Goal: Navigation & Orientation: Find specific page/section

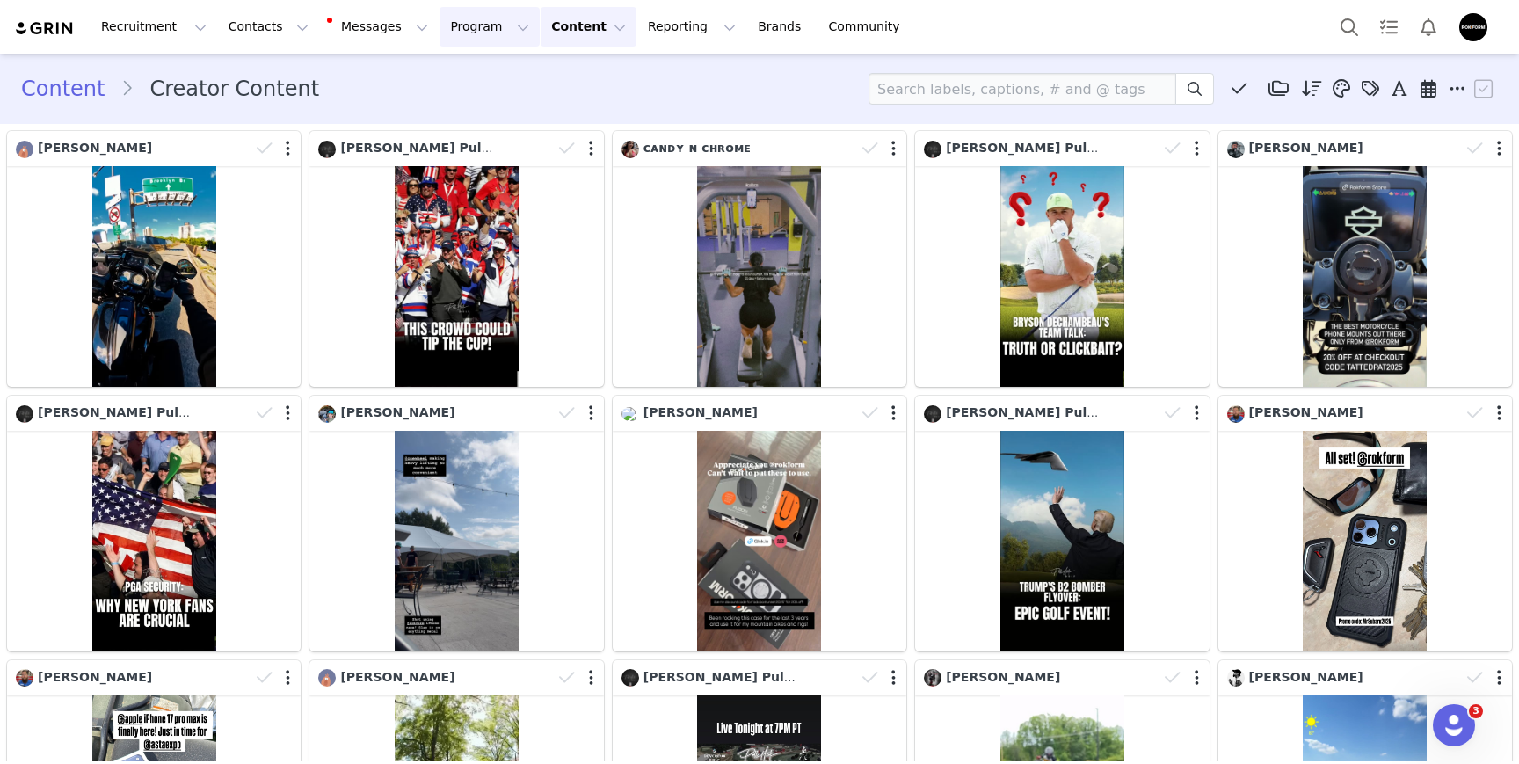
click at [439, 37] on button "Program Program" at bounding box center [489, 27] width 100 height 40
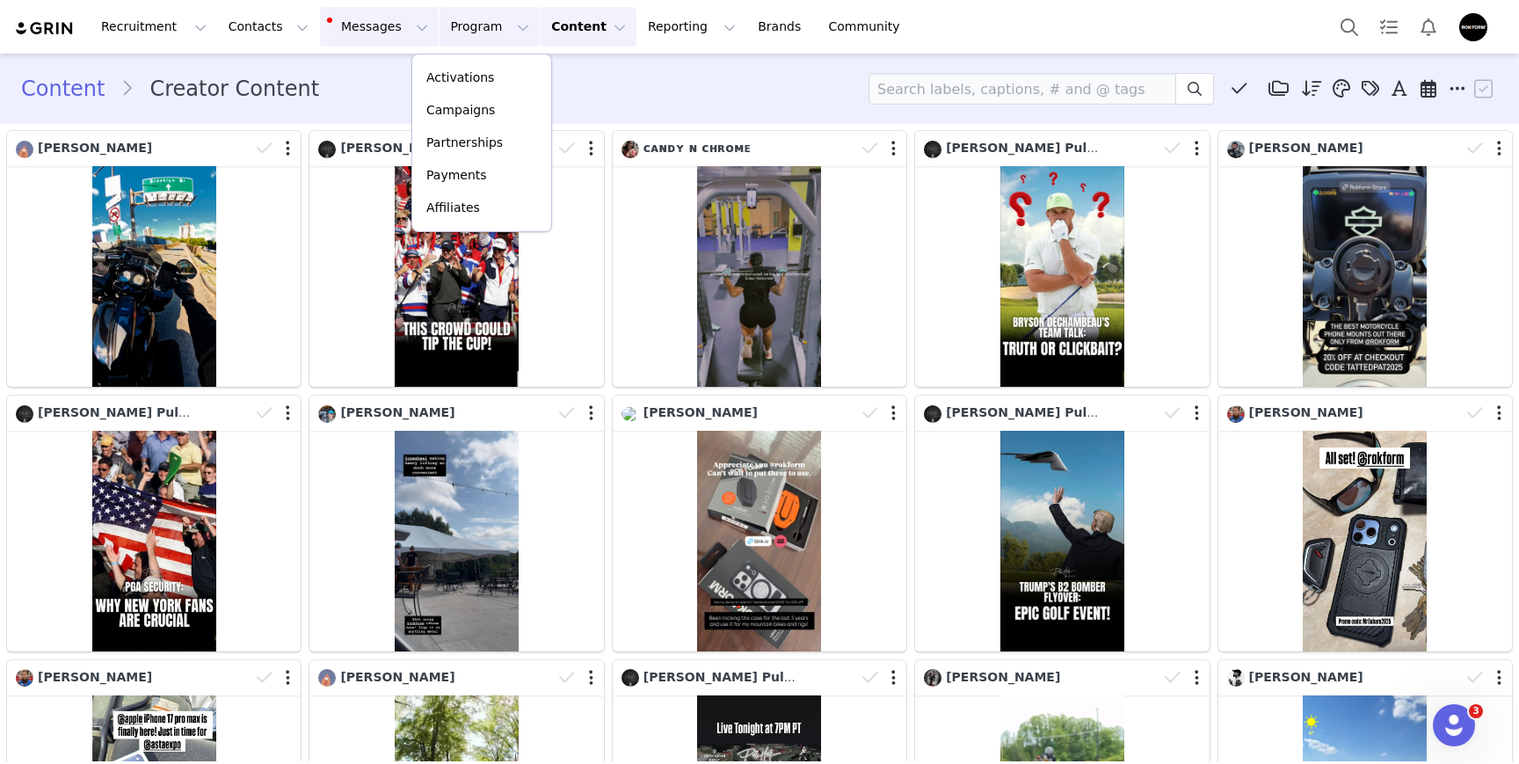
click at [370, 24] on button "Messages Messages" at bounding box center [379, 27] width 119 height 40
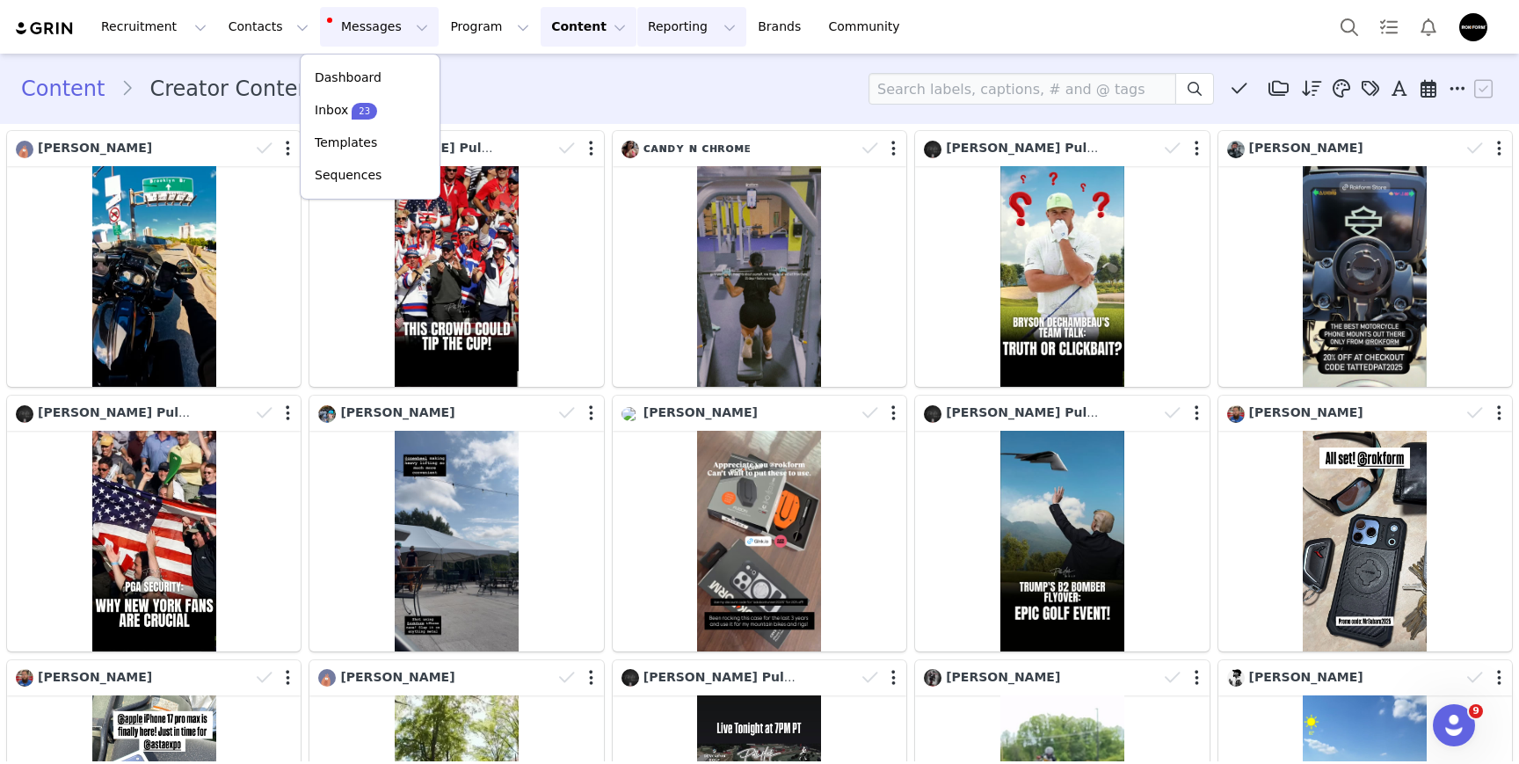
click at [637, 36] on button "Reporting Reporting" at bounding box center [691, 27] width 109 height 40
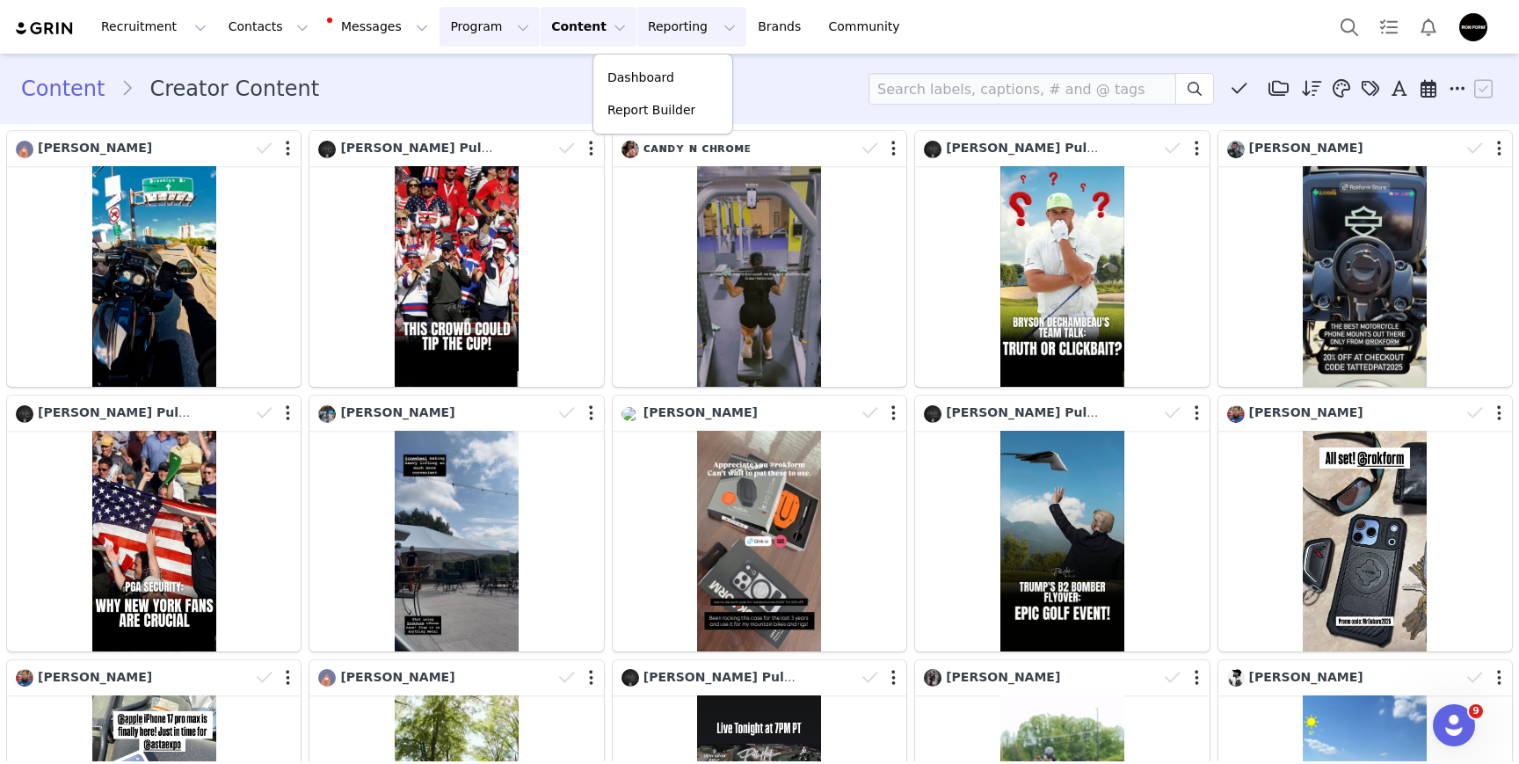
click at [453, 37] on button "Program Program" at bounding box center [489, 27] width 100 height 40
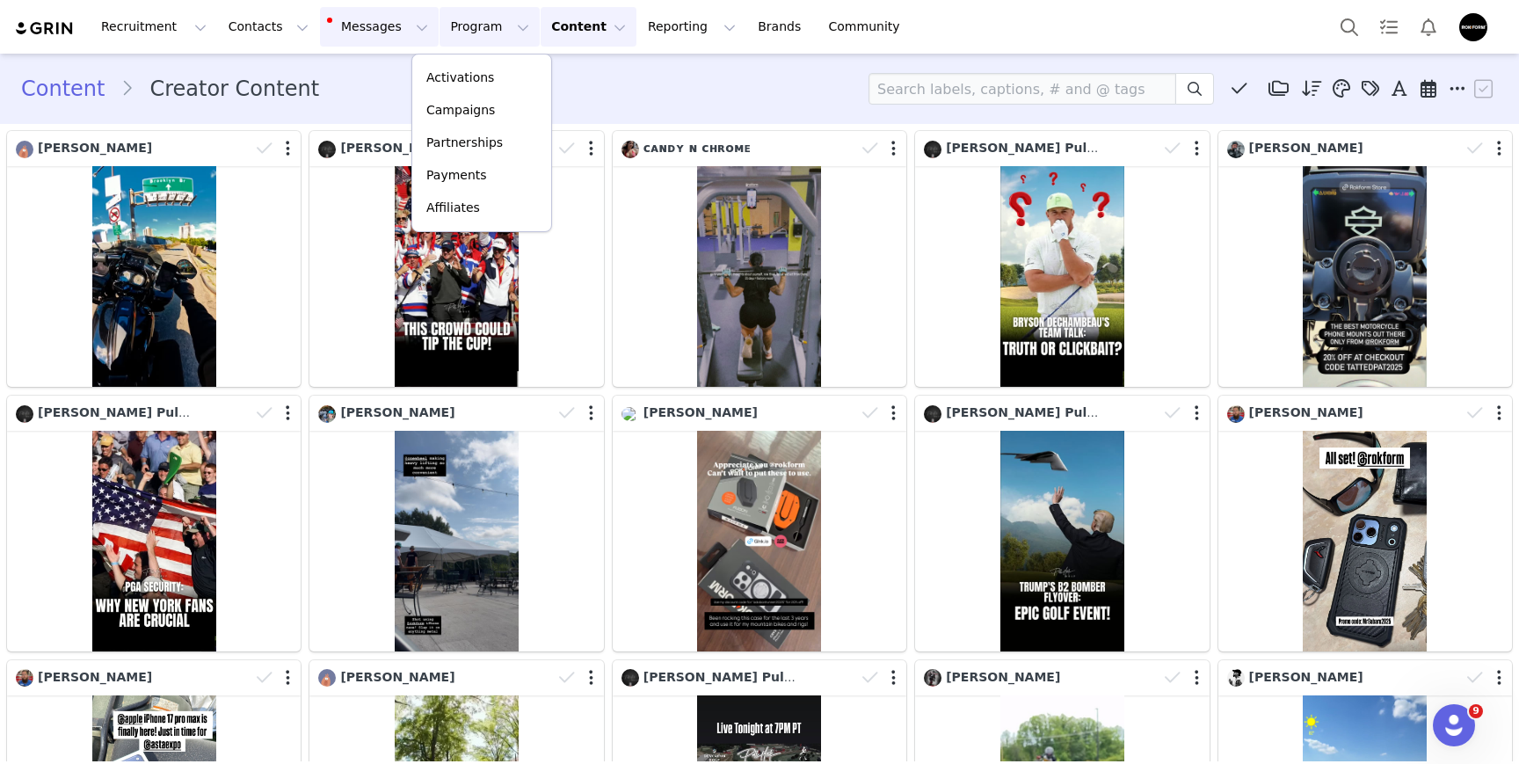
click at [376, 40] on button "Messages Messages" at bounding box center [379, 27] width 119 height 40
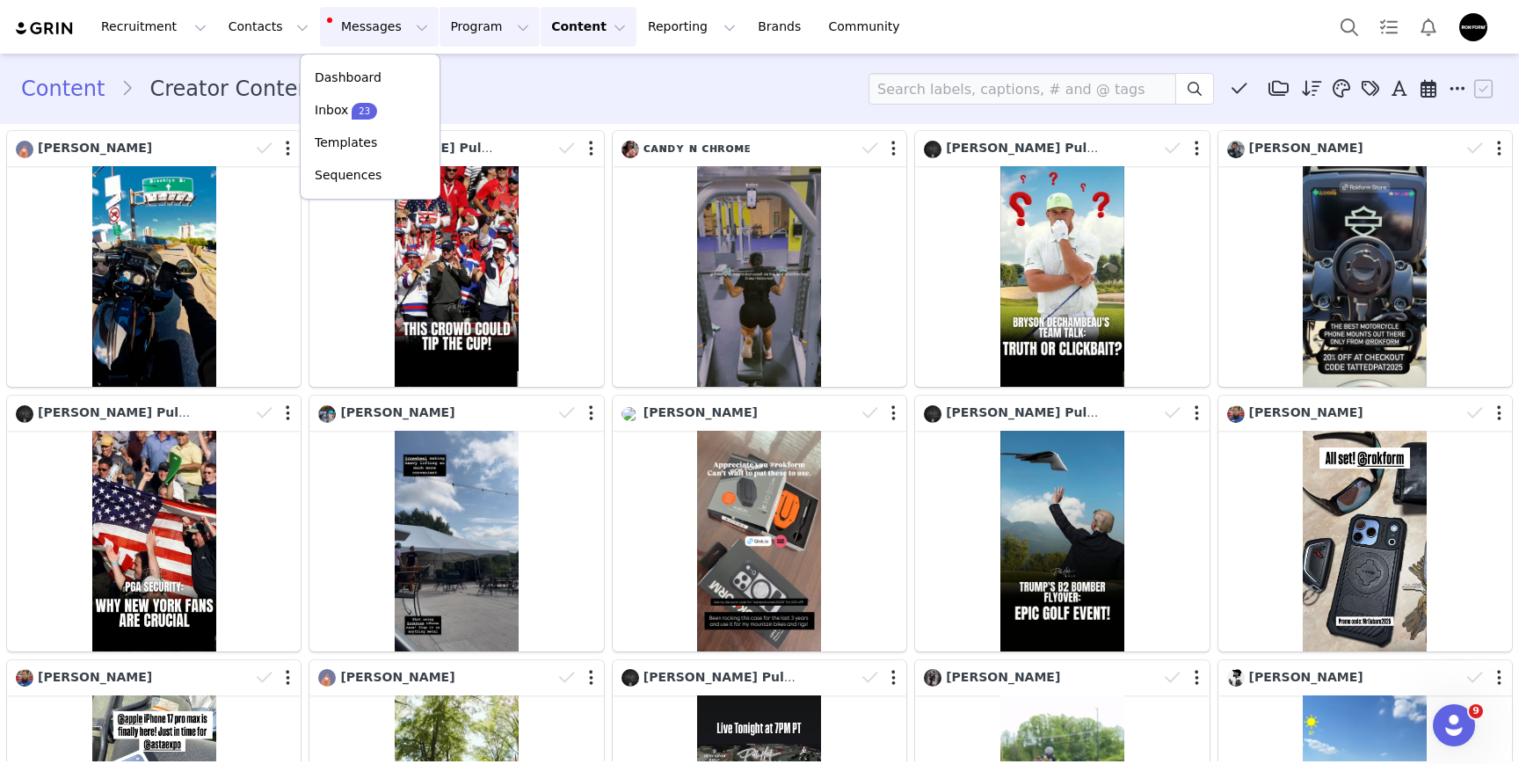
click at [447, 22] on button "Program Program" at bounding box center [489, 27] width 100 height 40
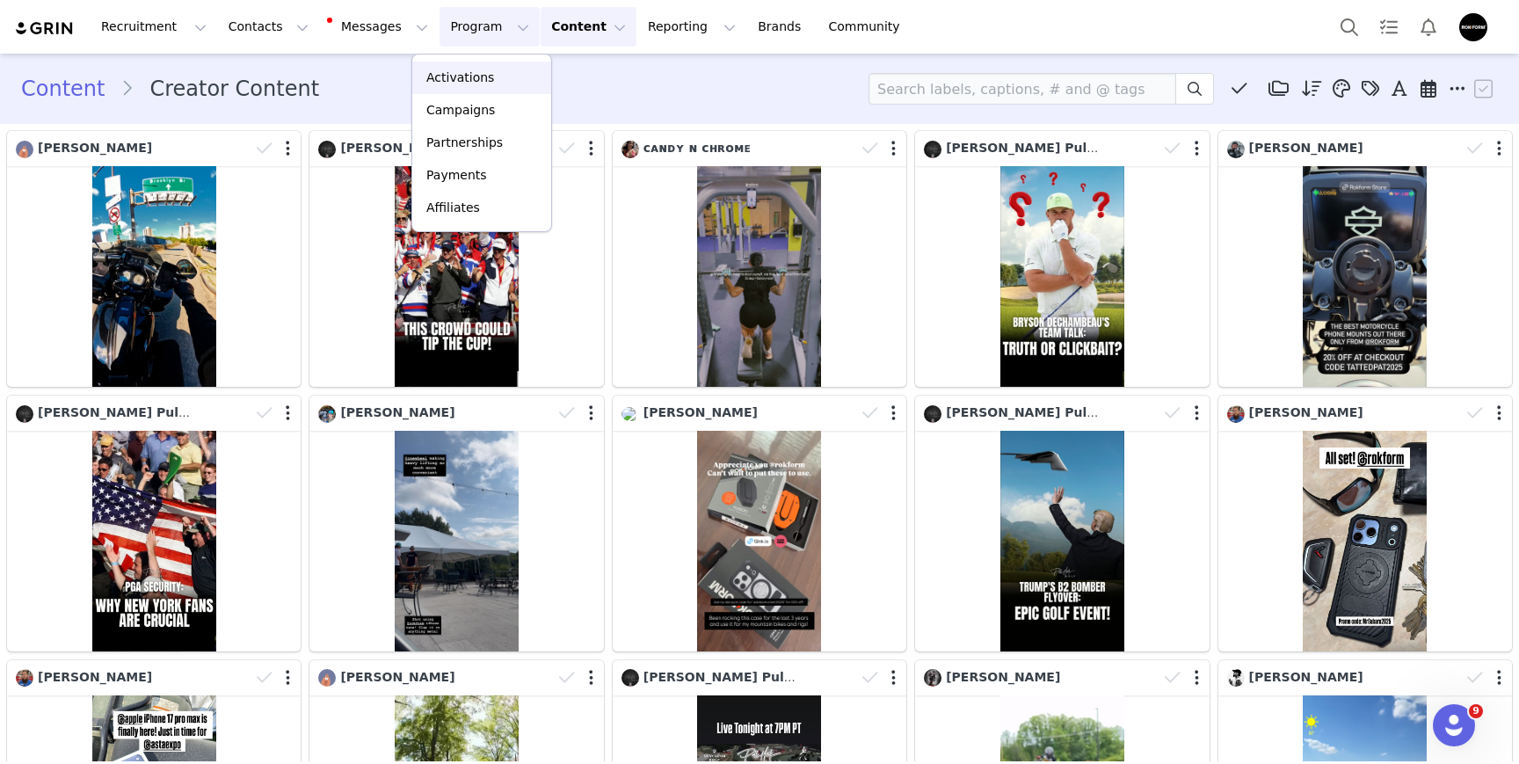
click at [453, 82] on p "Activations" at bounding box center [460, 78] width 68 height 18
